Goal: Transaction & Acquisition: Book appointment/travel/reservation

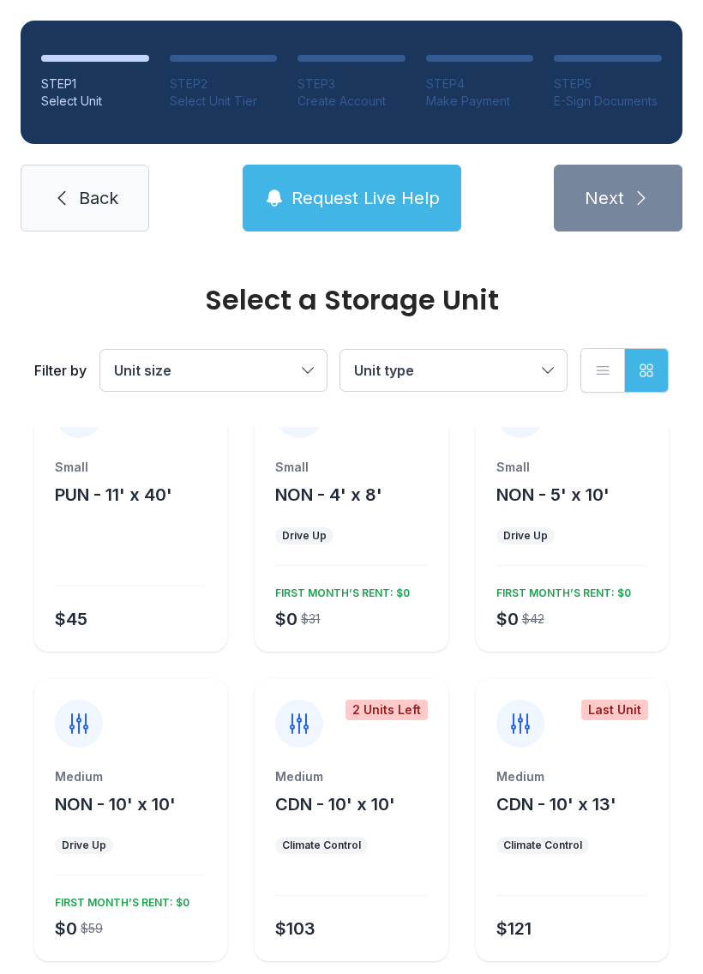
scroll to position [70, 0]
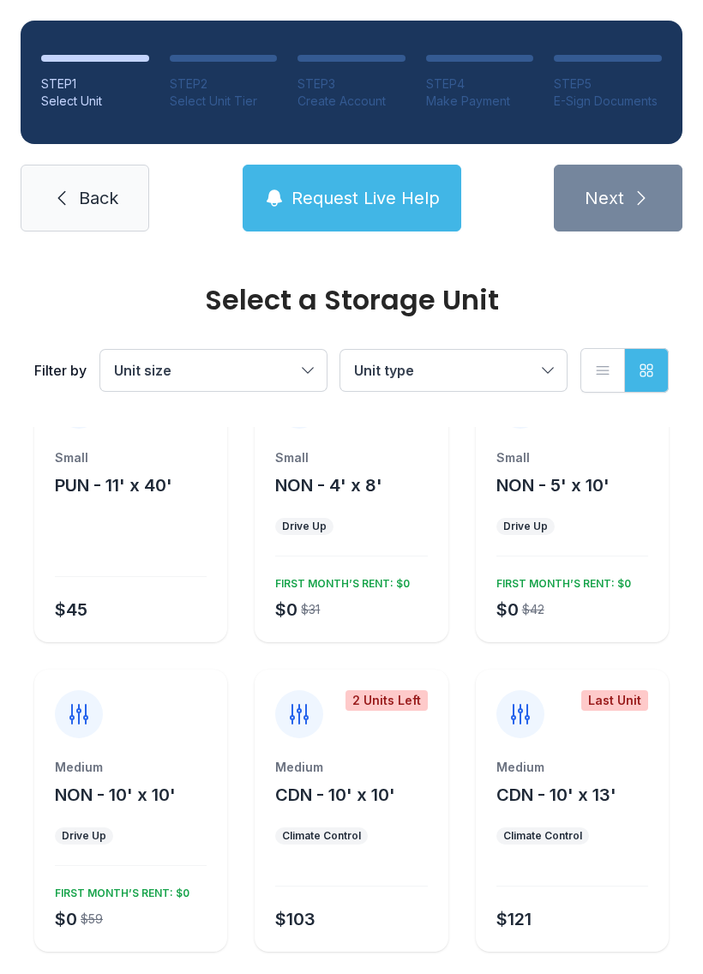
click at [563, 517] on div "Small NON - 5' x 10' Drive Up $0 $42 FIRST MONTH’S RENT: $0" at bounding box center [572, 545] width 193 height 193
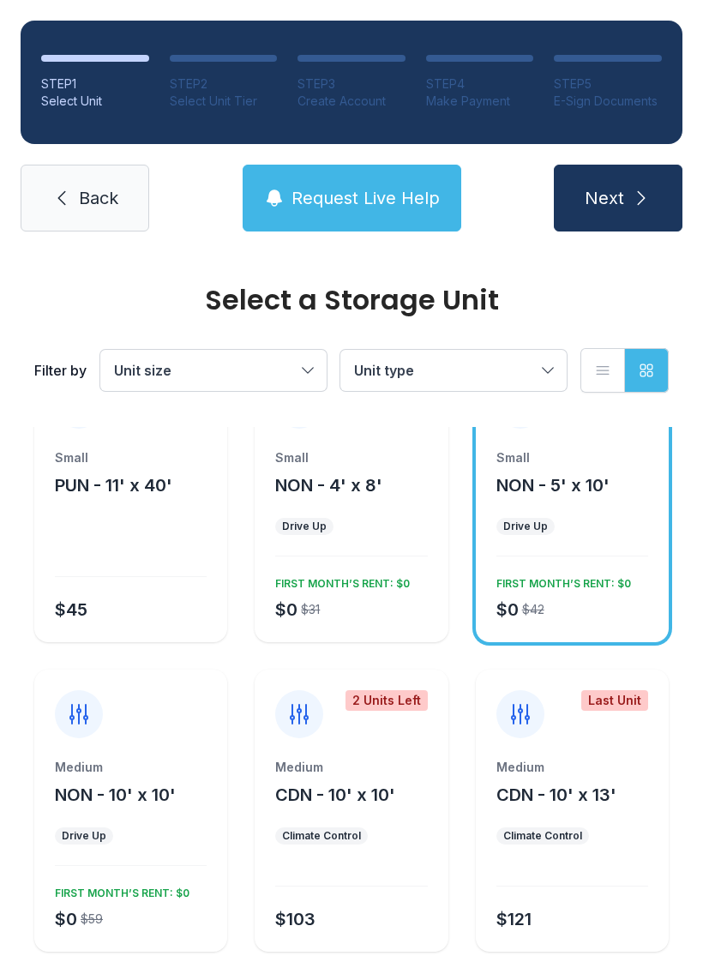
scroll to position [71, 0]
click at [340, 371] on button "Unit type" at bounding box center [453, 370] width 226 height 41
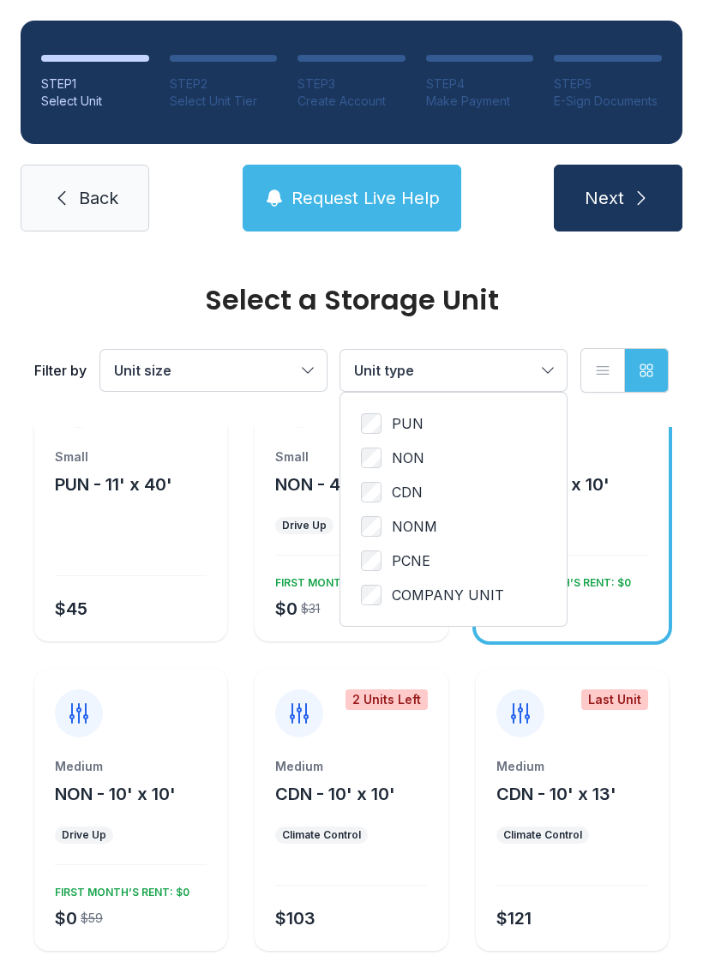
click at [317, 378] on button "Unit size" at bounding box center [213, 370] width 226 height 41
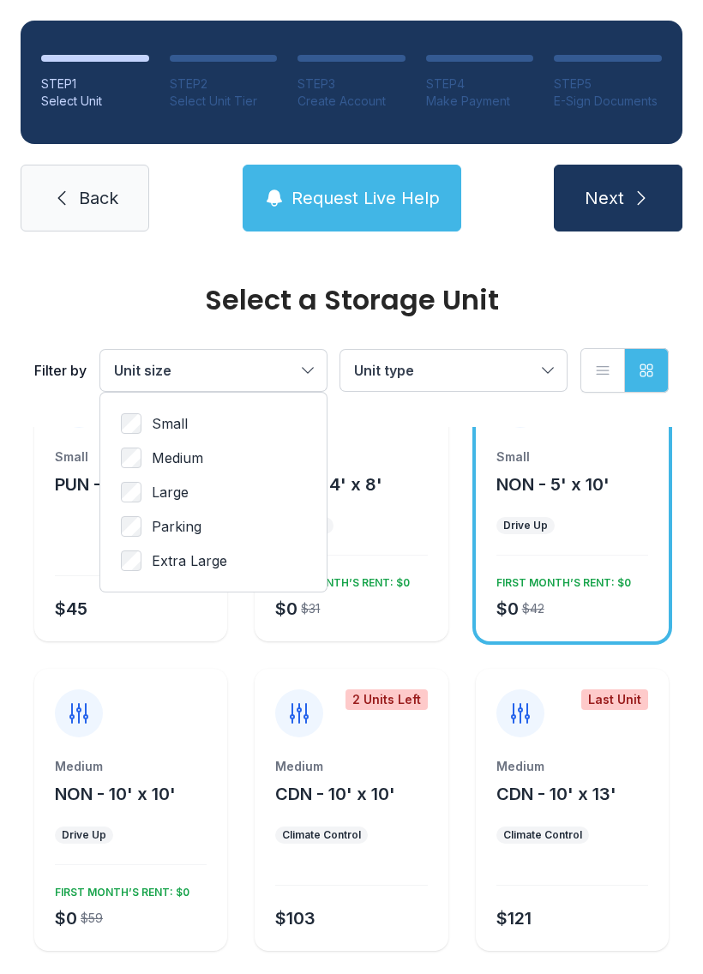
click at [189, 417] on label "Small" at bounding box center [213, 423] width 185 height 21
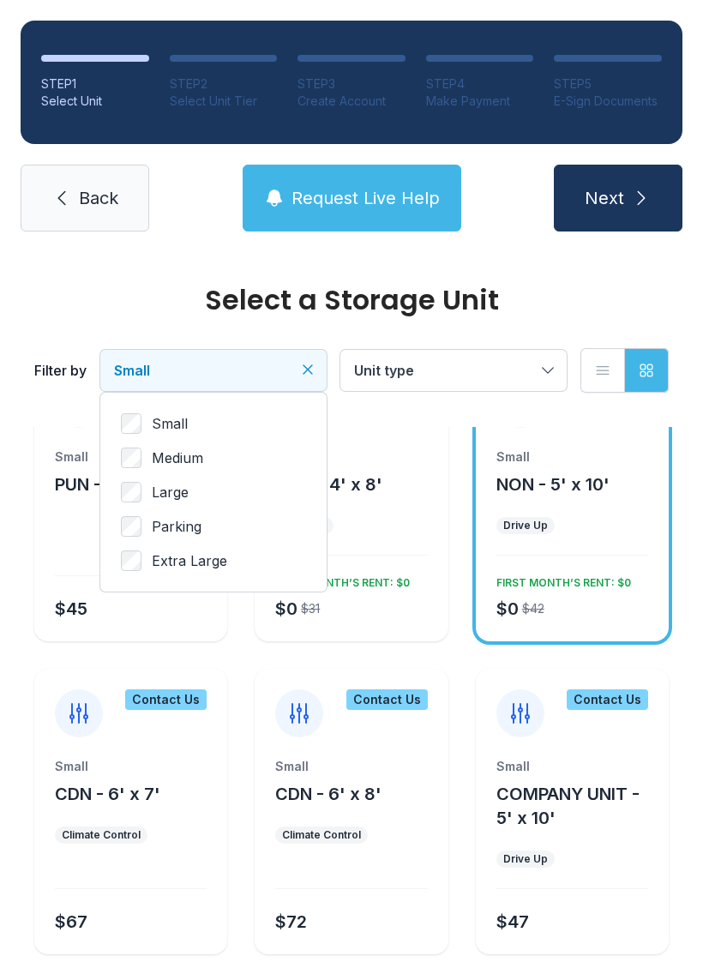
click at [546, 363] on button "Unit type" at bounding box center [453, 370] width 226 height 41
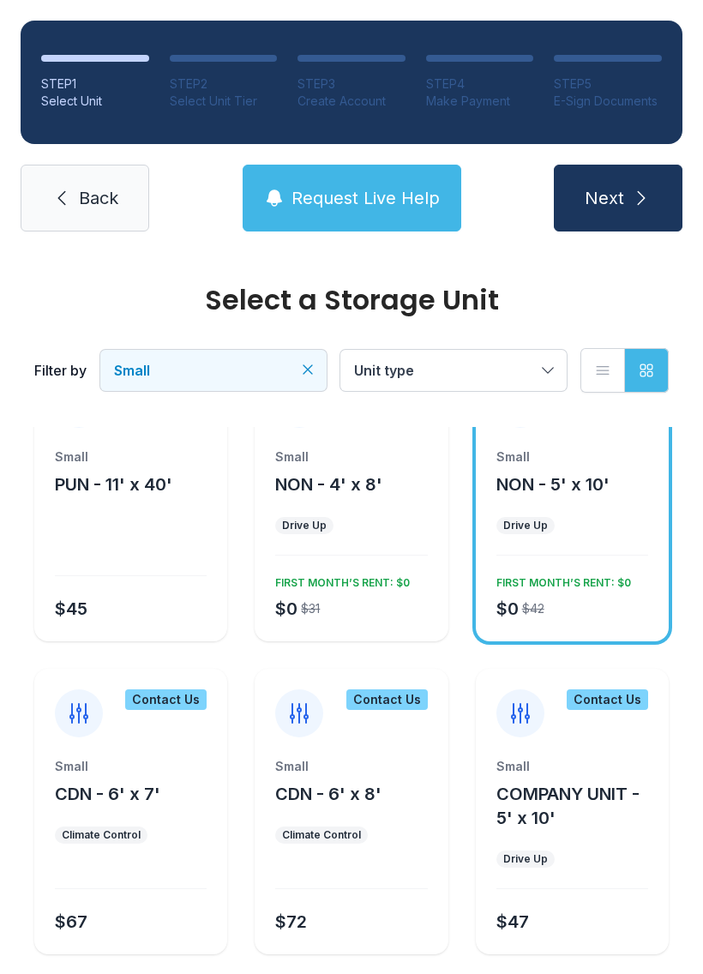
click at [534, 538] on div "Small NON - 5' x 10' Drive Up $0 $42 FIRST MONTH’S RENT: $0" at bounding box center [572, 544] width 193 height 193
click at [528, 474] on span "NON - 5' x 10'" at bounding box center [552, 484] width 113 height 21
click at [547, 467] on div "Small NON - 5' x 10'" at bounding box center [572, 472] width 152 height 48
click at [393, 369] on span "Unit type" at bounding box center [384, 370] width 60 height 17
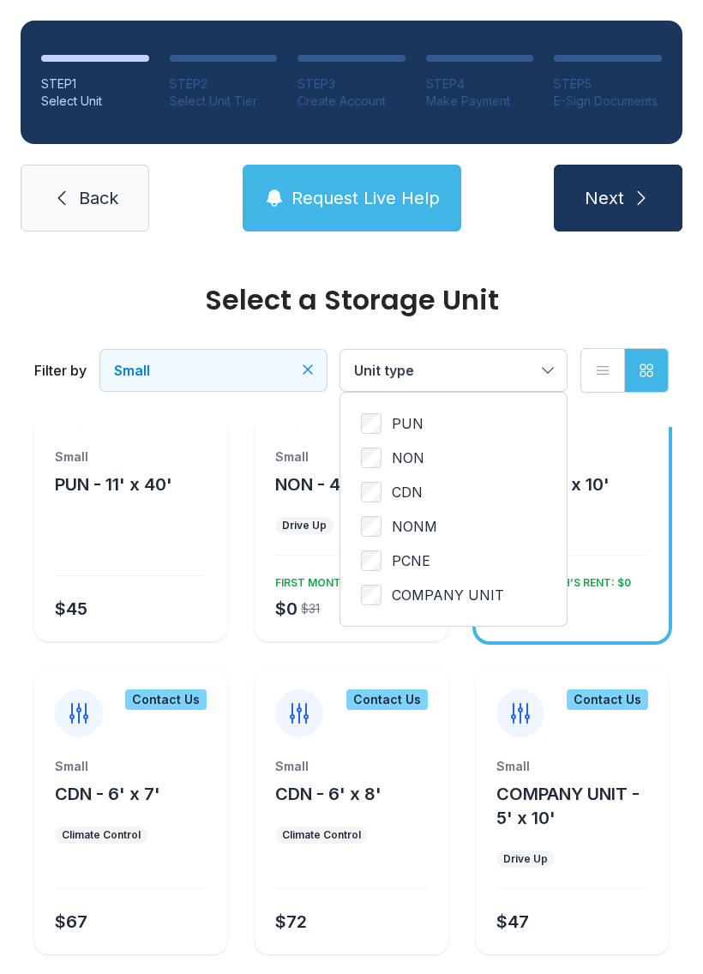
scroll to position [0, 0]
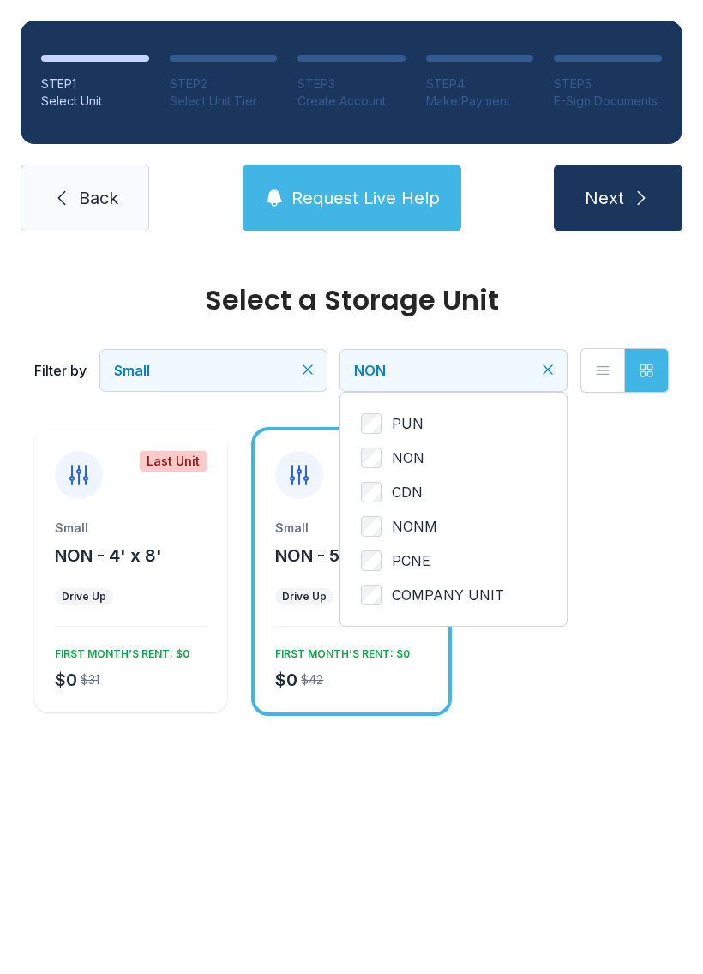
click at [606, 171] on button "Next" at bounding box center [618, 198] width 129 height 67
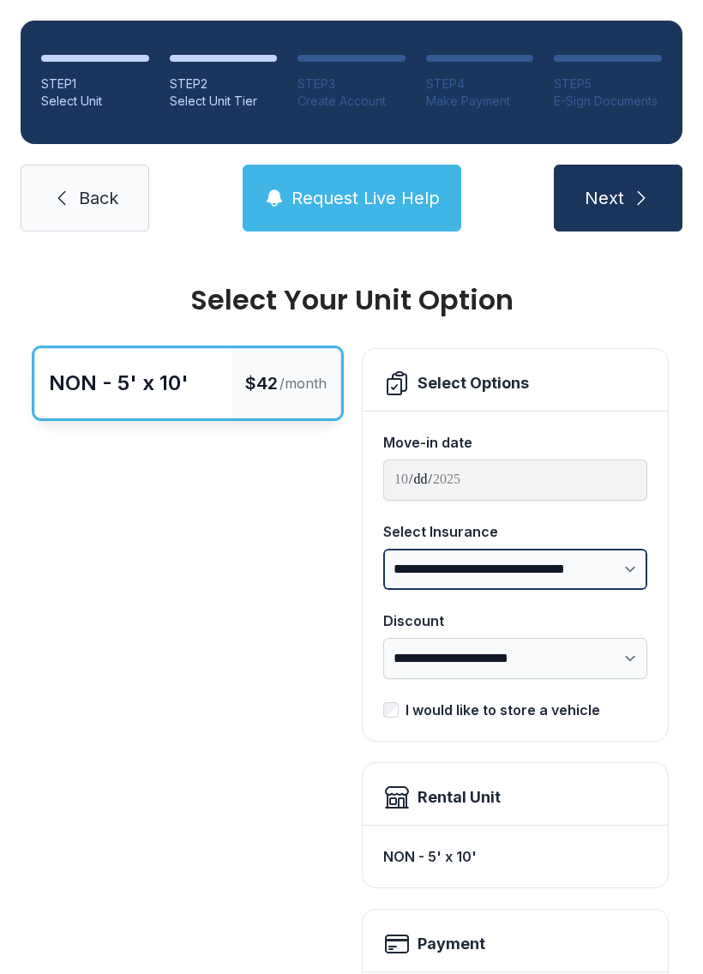
click at [634, 566] on select "**********" at bounding box center [515, 569] width 264 height 41
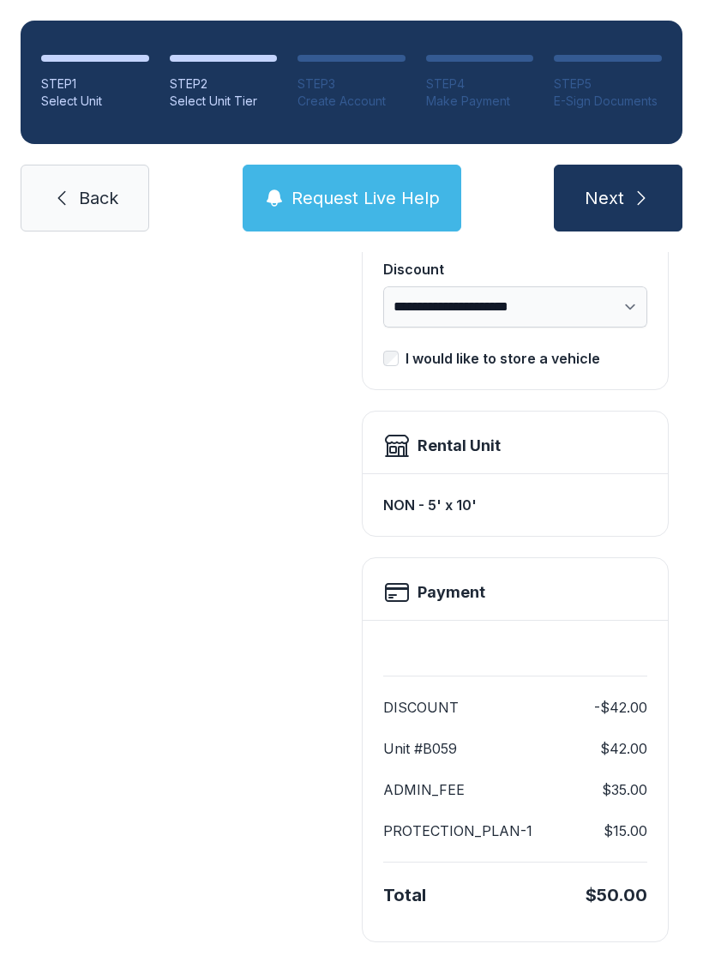
scroll to position [351, 0]
click at [542, 586] on div "Payment" at bounding box center [515, 593] width 264 height 27
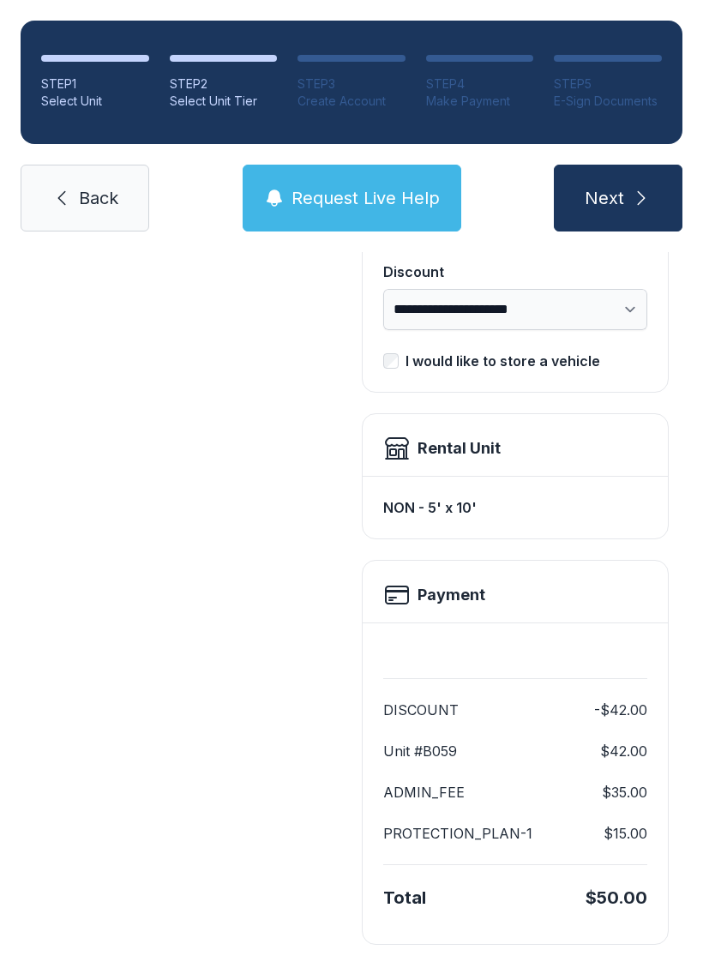
click at [340, 245] on div "STEP 1 Select Unit STEP 2 Select Unit Tier STEP 3 Create Account STEP 4 Make Pa…" at bounding box center [351, 126] width 703 height 252
click at [334, 214] on button "Request Live Help" at bounding box center [352, 198] width 219 height 67
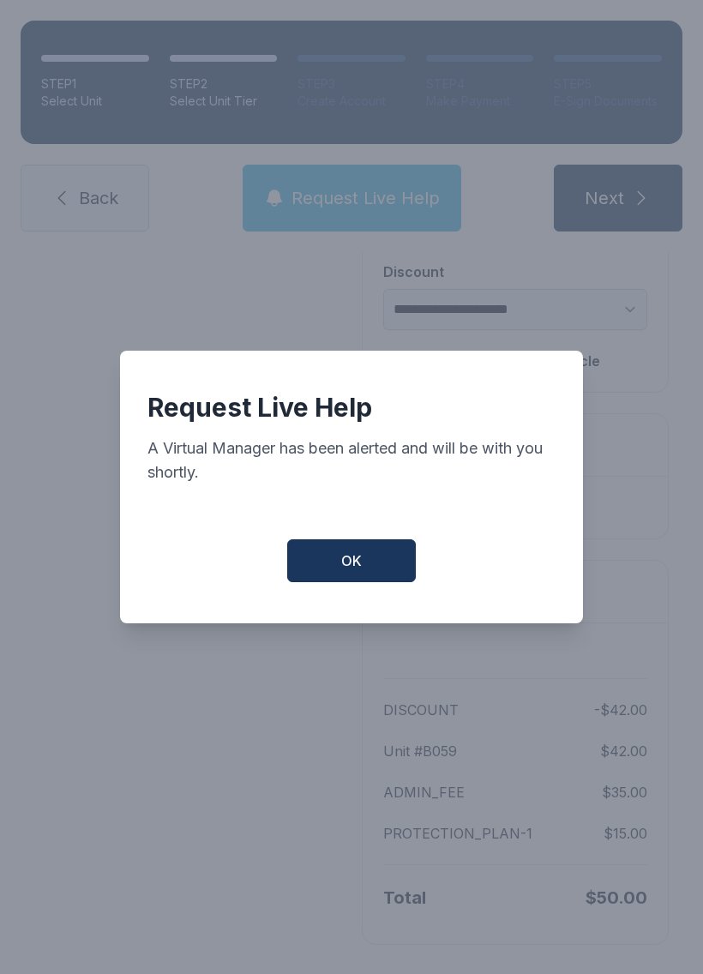
click at [359, 562] on span "OK" at bounding box center [351, 560] width 21 height 21
